Goal: Complete application form

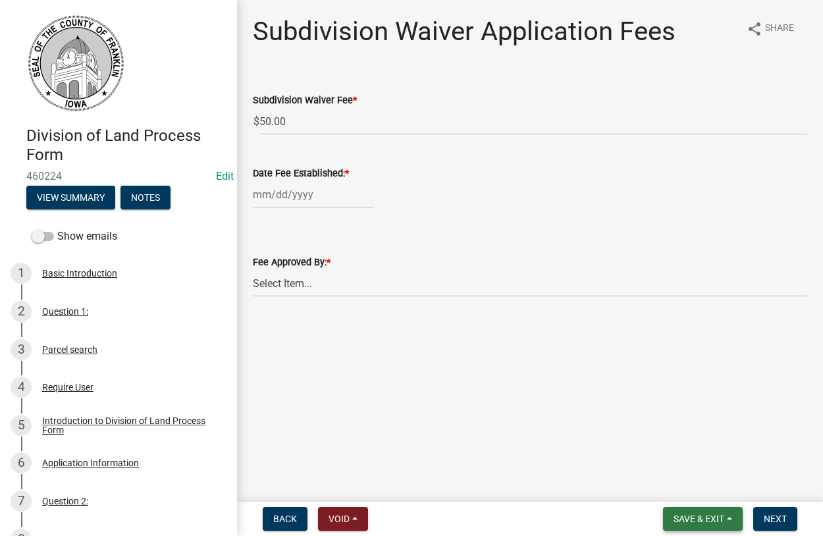
click at [719, 525] on button "Save & Exit" at bounding box center [703, 519] width 80 height 24
click at [687, 474] on button "Save & Exit" at bounding box center [689, 485] width 105 height 32
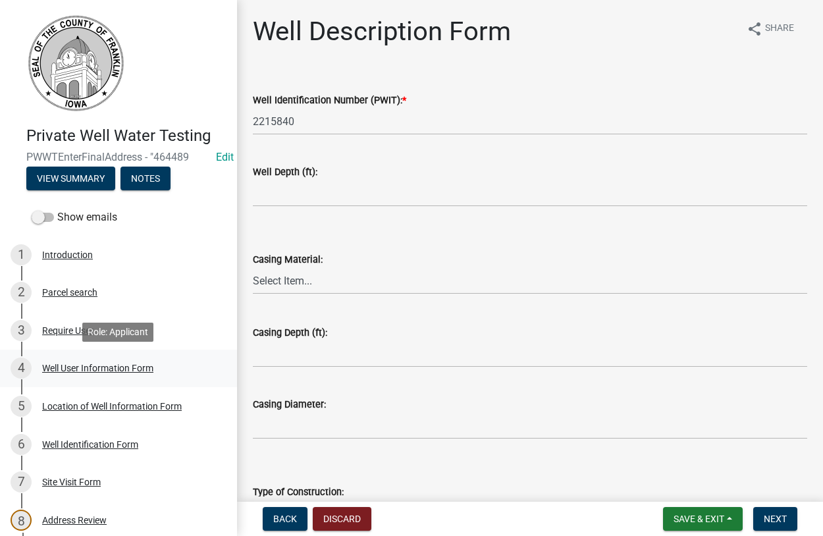
click at [63, 367] on div "Well User Information Form" at bounding box center [97, 367] width 111 height 9
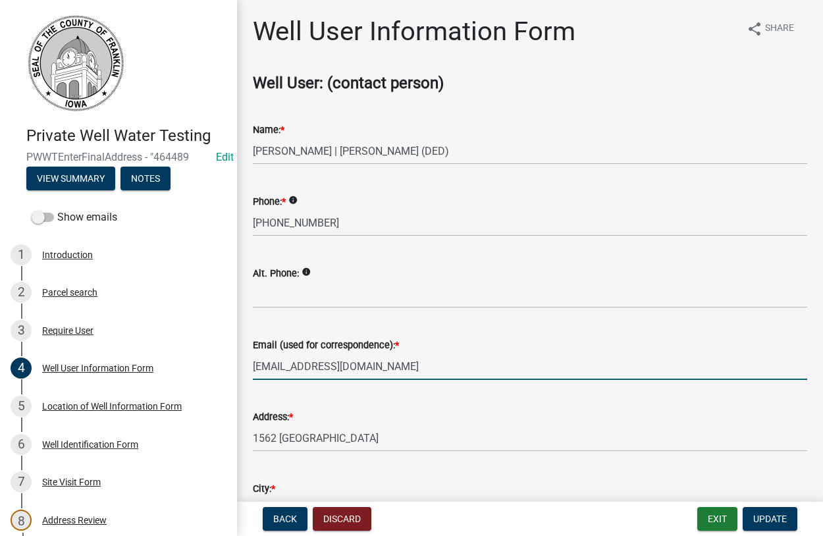
click at [375, 368] on input "[EMAIL_ADDRESS][DOMAIN_NAME]" at bounding box center [530, 366] width 554 height 27
drag, startPoint x: 373, startPoint y: 367, endPoint x: 230, endPoint y: 363, distance: 142.3
click at [253, 363] on input "[EMAIL_ADDRESS][DOMAIN_NAME]" at bounding box center [530, 366] width 554 height 27
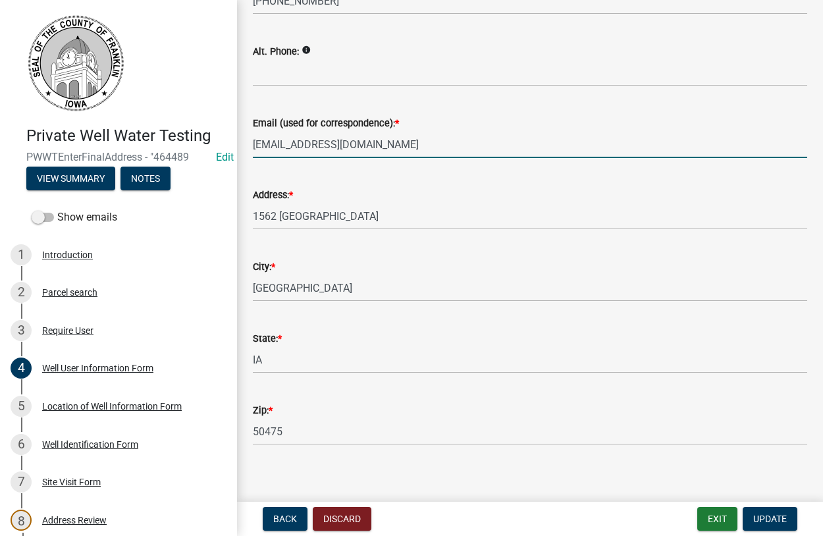
scroll to position [232, 0]
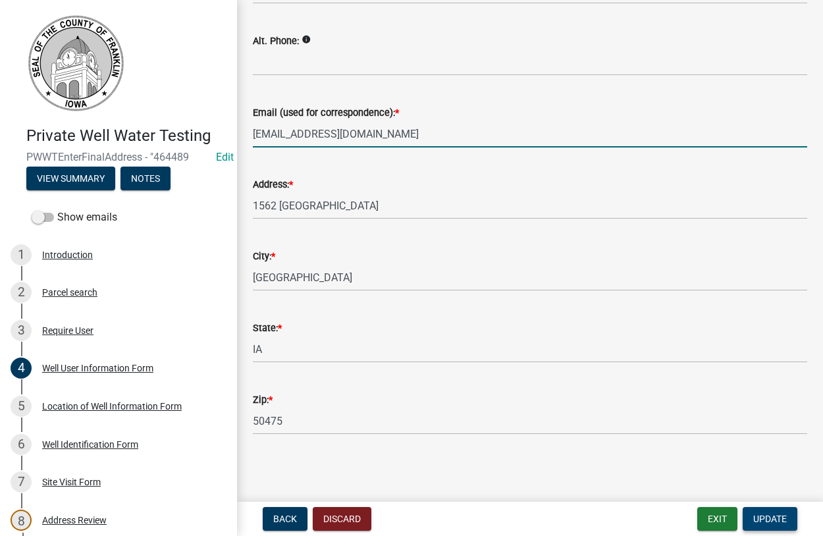
type input "[EMAIL_ADDRESS][DOMAIN_NAME]"
click at [779, 518] on span "Update" at bounding box center [770, 519] width 34 height 11
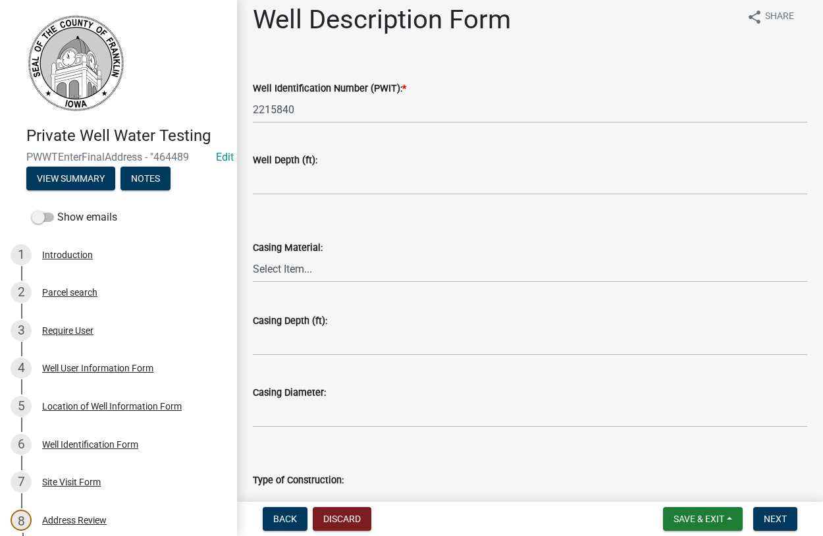
scroll to position [0, 0]
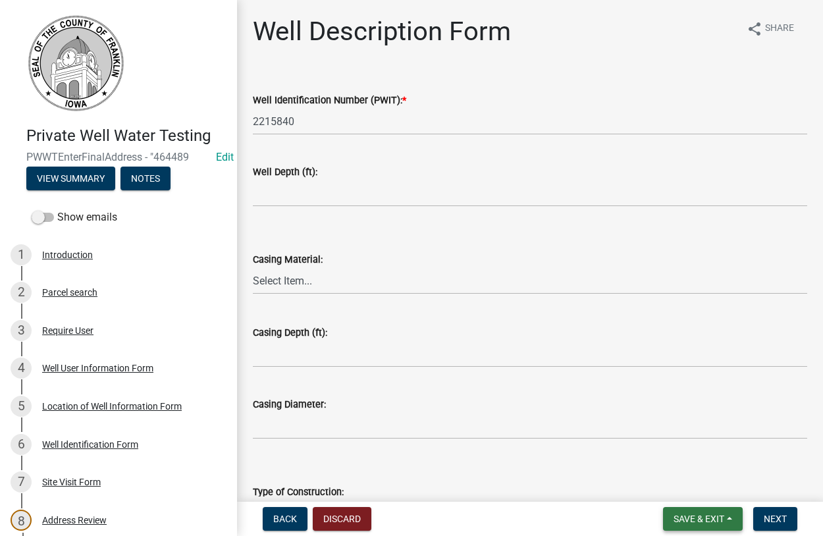
click at [712, 514] on span "Save & Exit" at bounding box center [699, 519] width 51 height 11
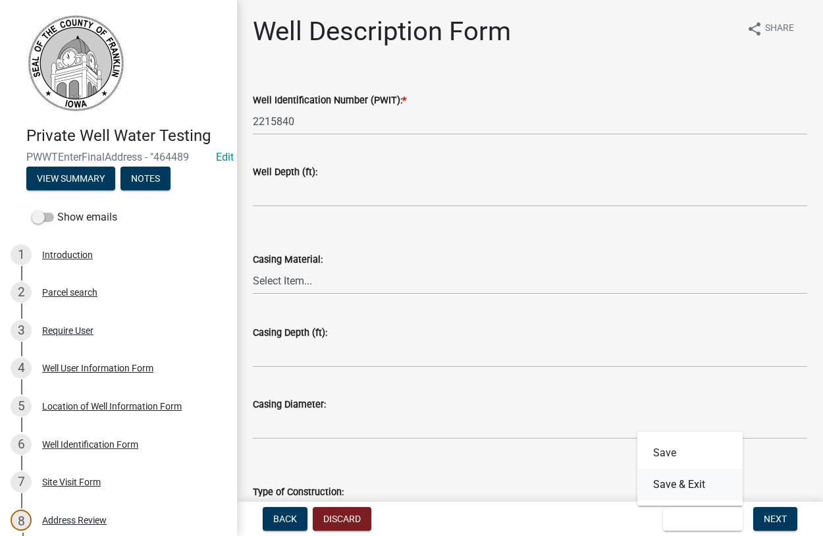
click at [676, 479] on button "Save & Exit" at bounding box center [689, 485] width 105 height 32
